Goal: Information Seeking & Learning: Learn about a topic

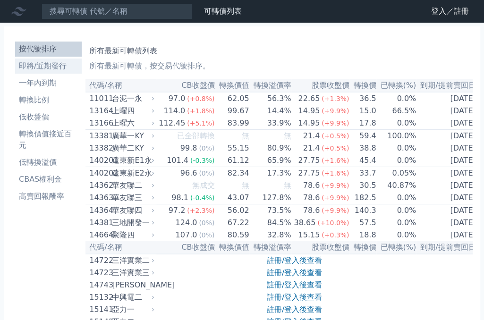
click at [47, 63] on li "即將/近期發行" at bounding box center [48, 65] width 67 height 11
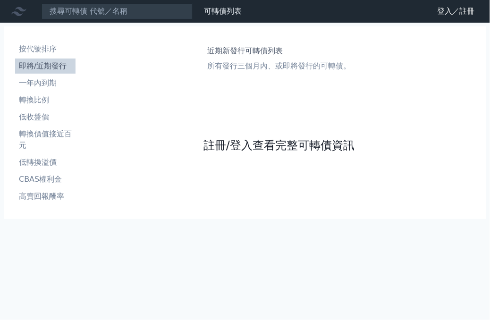
click at [299, 144] on link "註冊/登入查看完整可轉債資訊" at bounding box center [278, 145] width 151 height 15
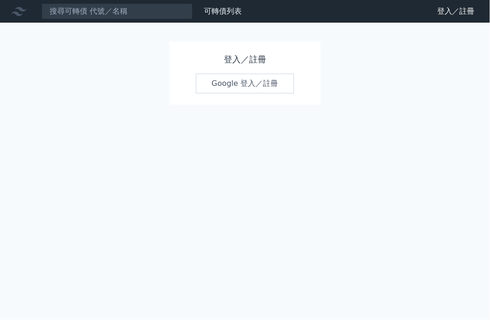
click at [251, 83] on link "Google 登入／註冊" at bounding box center [245, 84] width 98 height 20
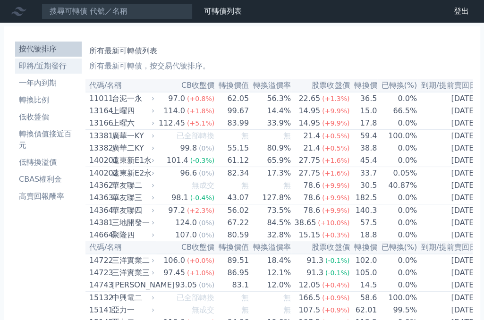
click at [45, 68] on li "即將/近期發行" at bounding box center [48, 65] width 67 height 11
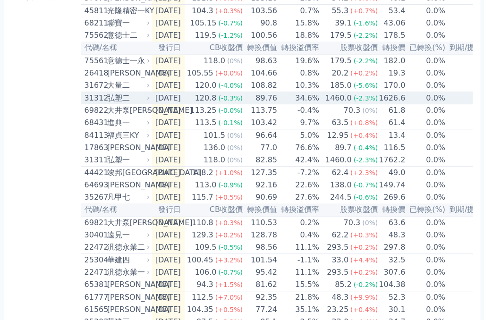
scroll to position [214, 0]
